Goal: Transaction & Acquisition: Purchase product/service

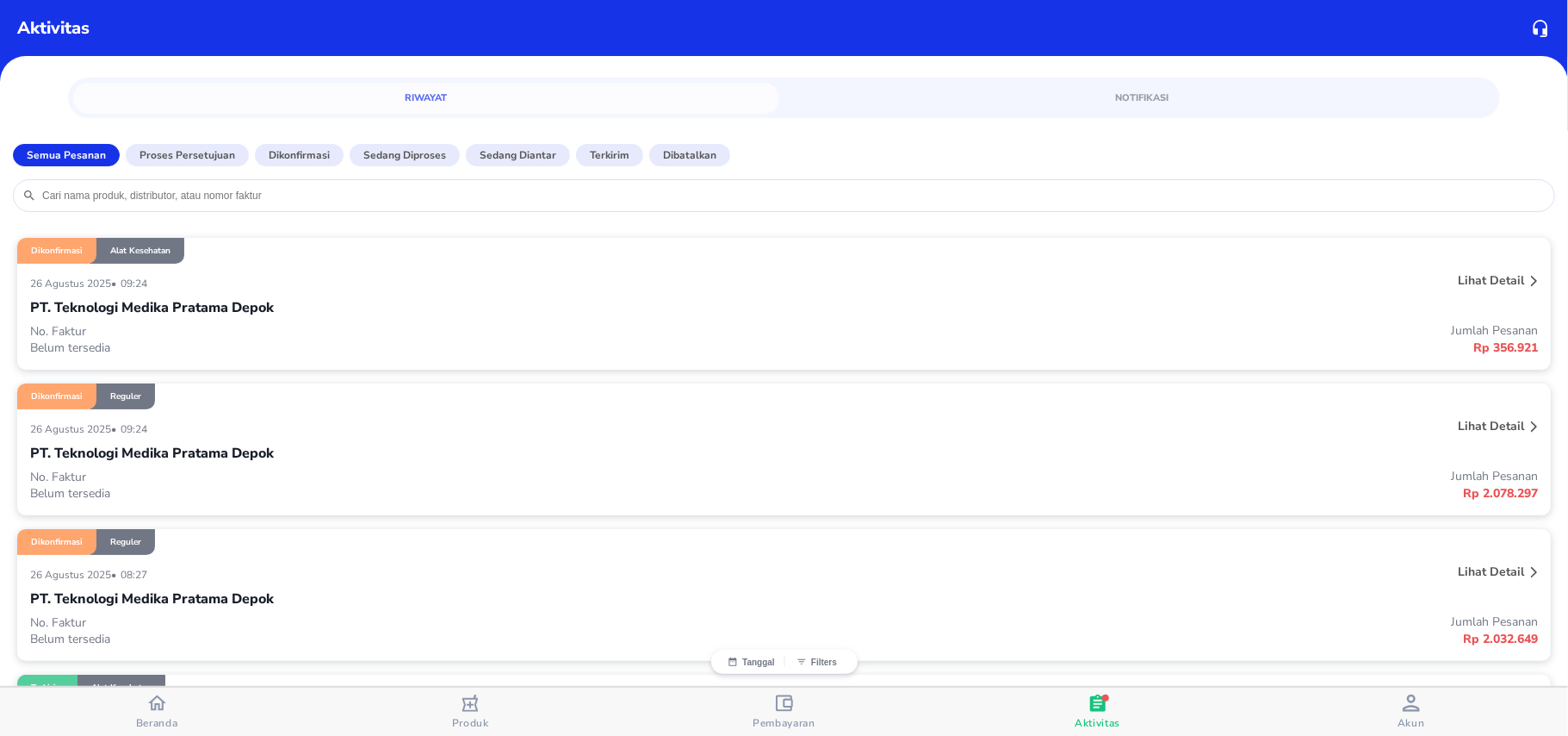
scroll to position [115, 0]
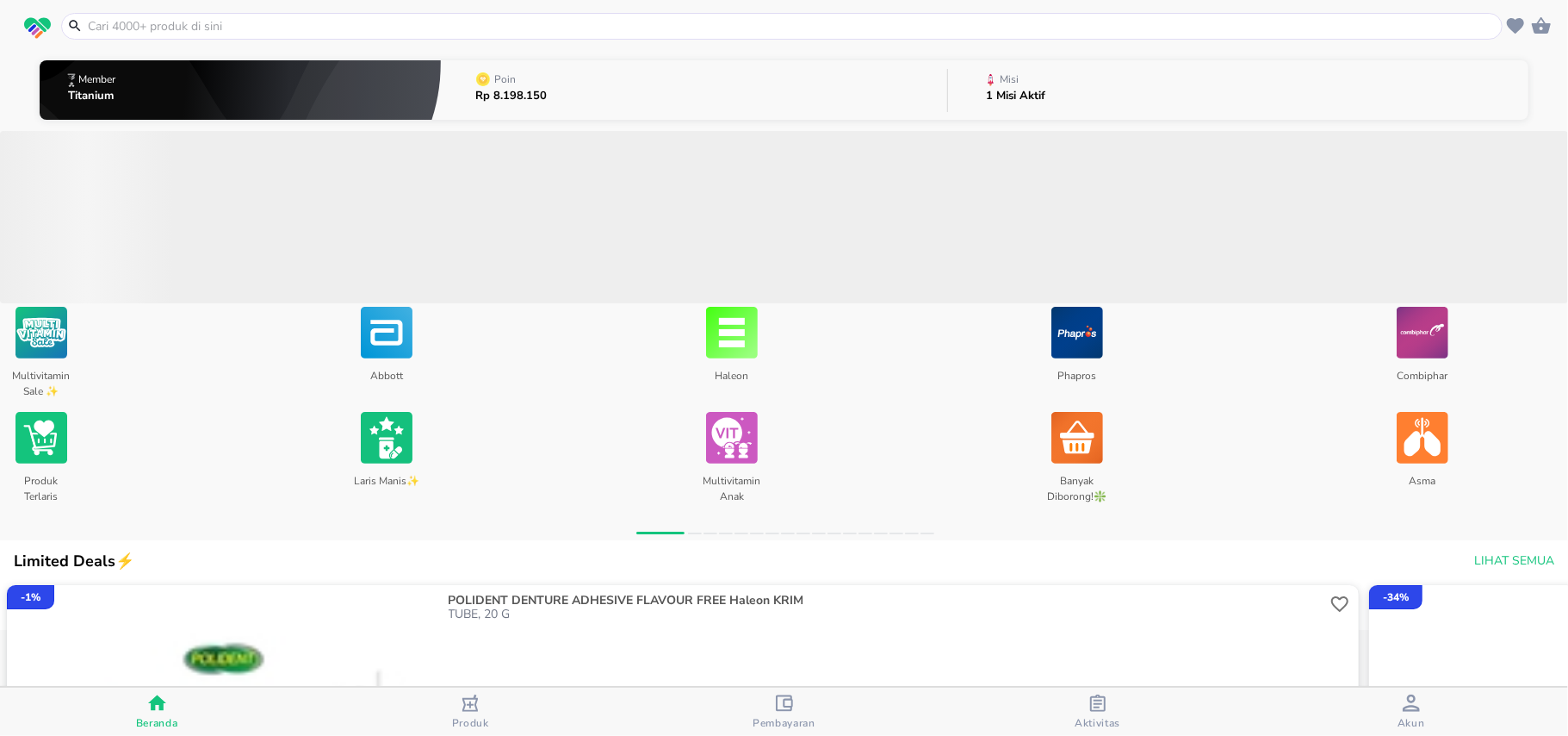
click at [221, 21] on input "text" at bounding box center [792, 26] width 1413 height 18
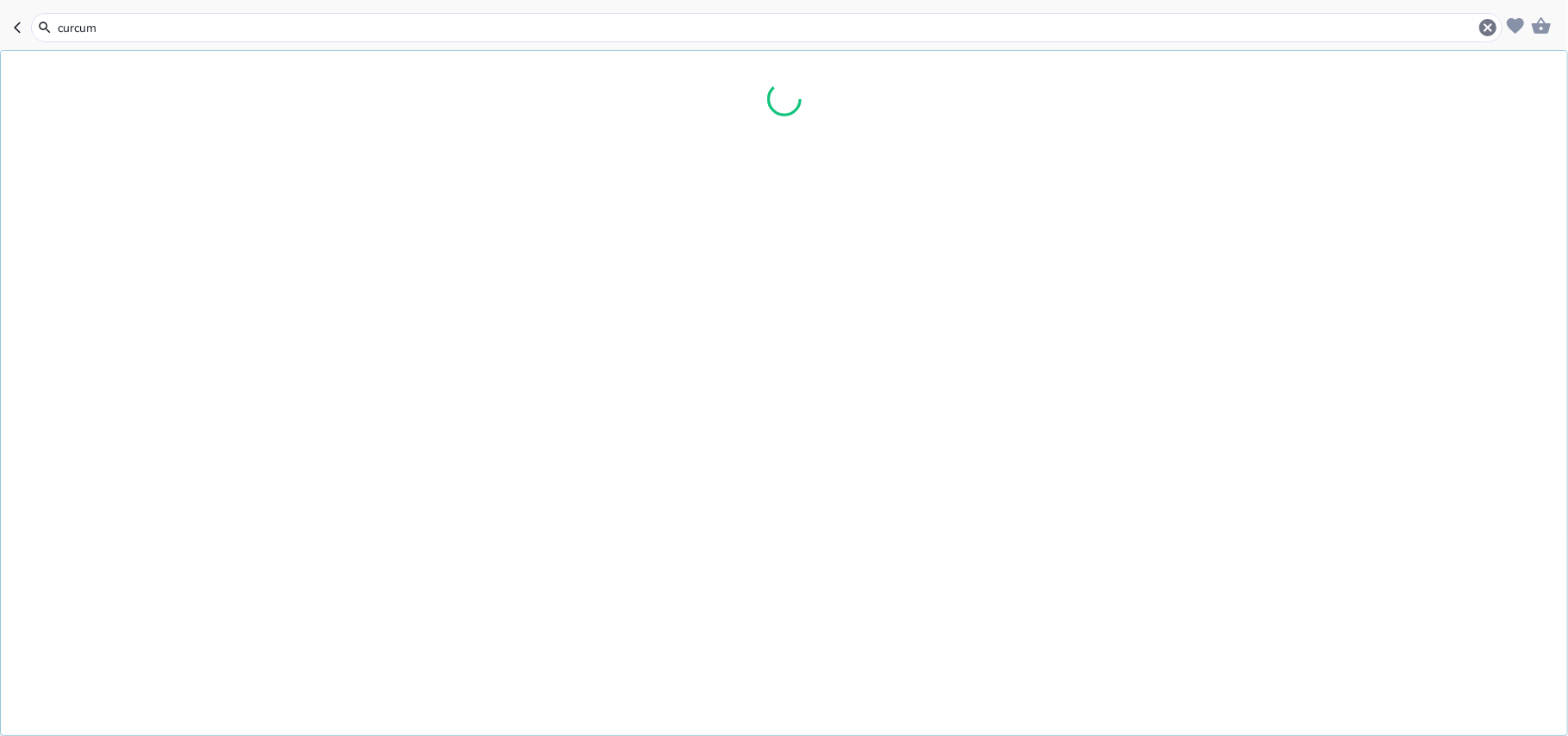
type input "curcuma"
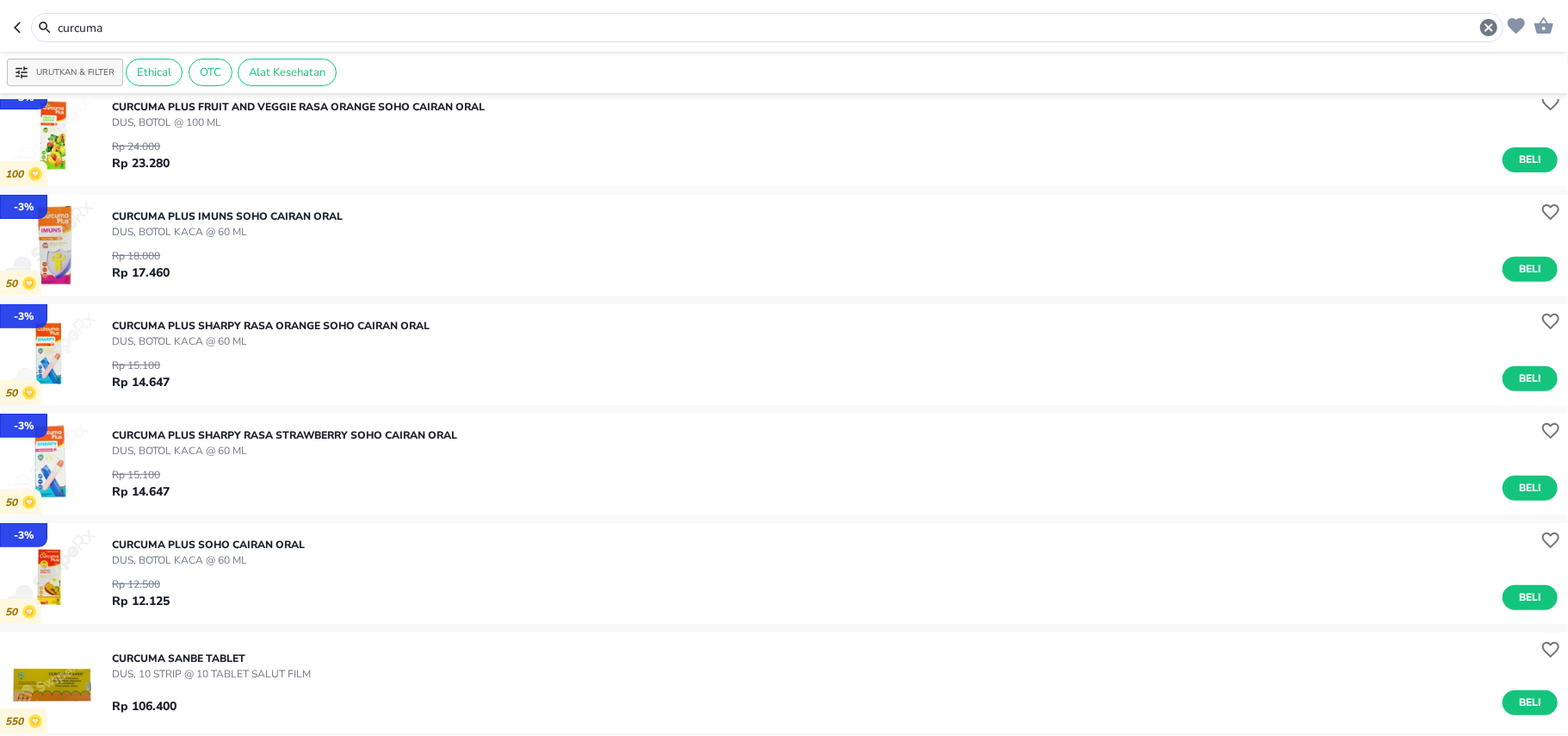
scroll to position [459, 0]
